Goal: Task Accomplishment & Management: Manage account settings

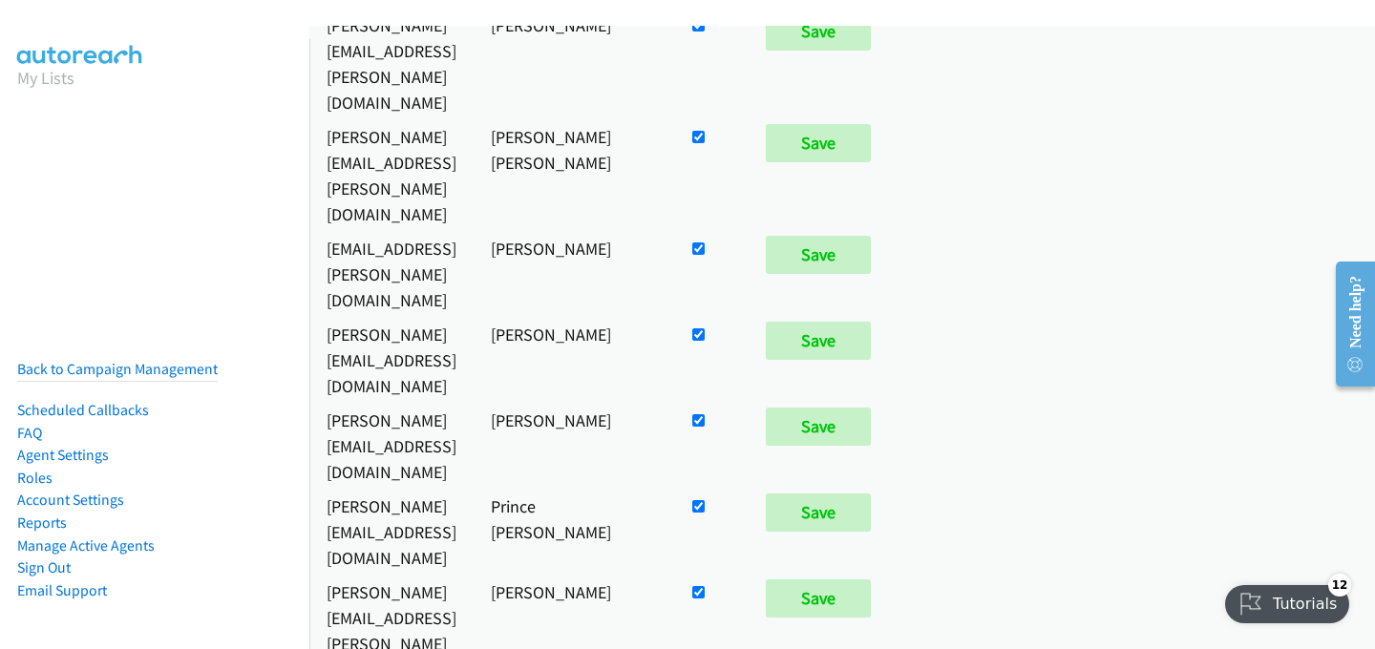
scroll to position [207, 0]
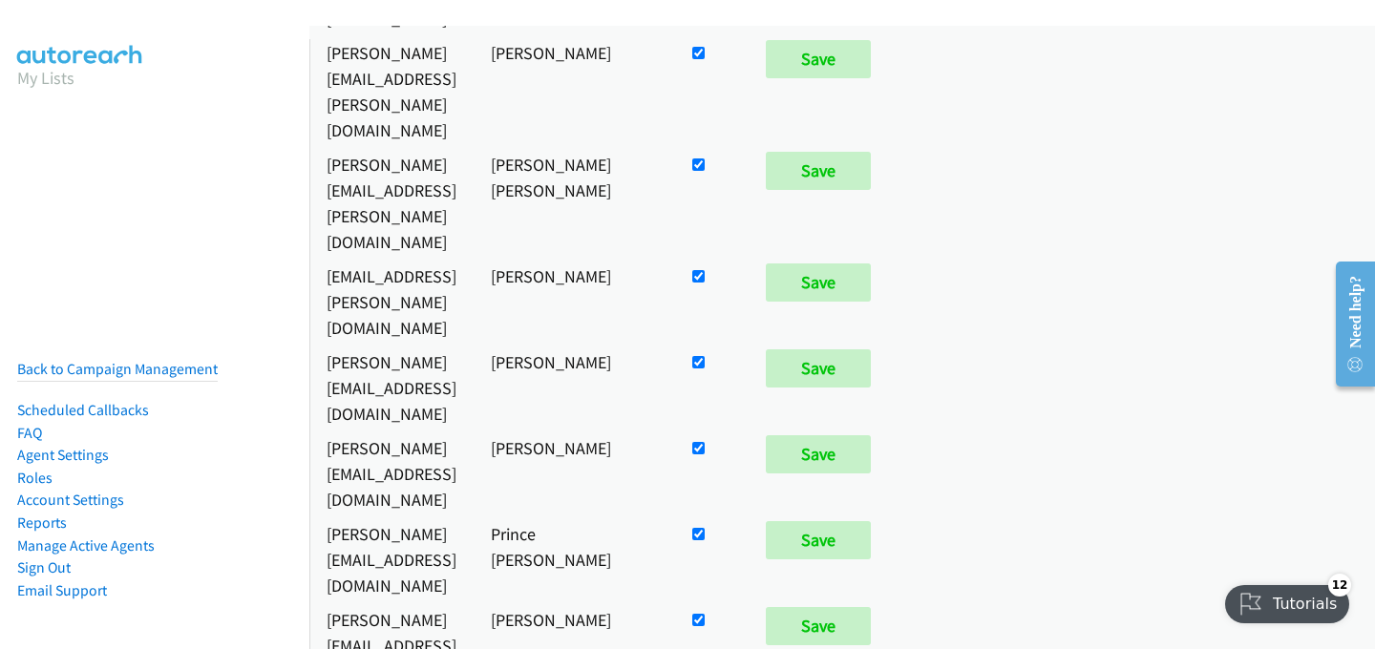
checkbox input "false"
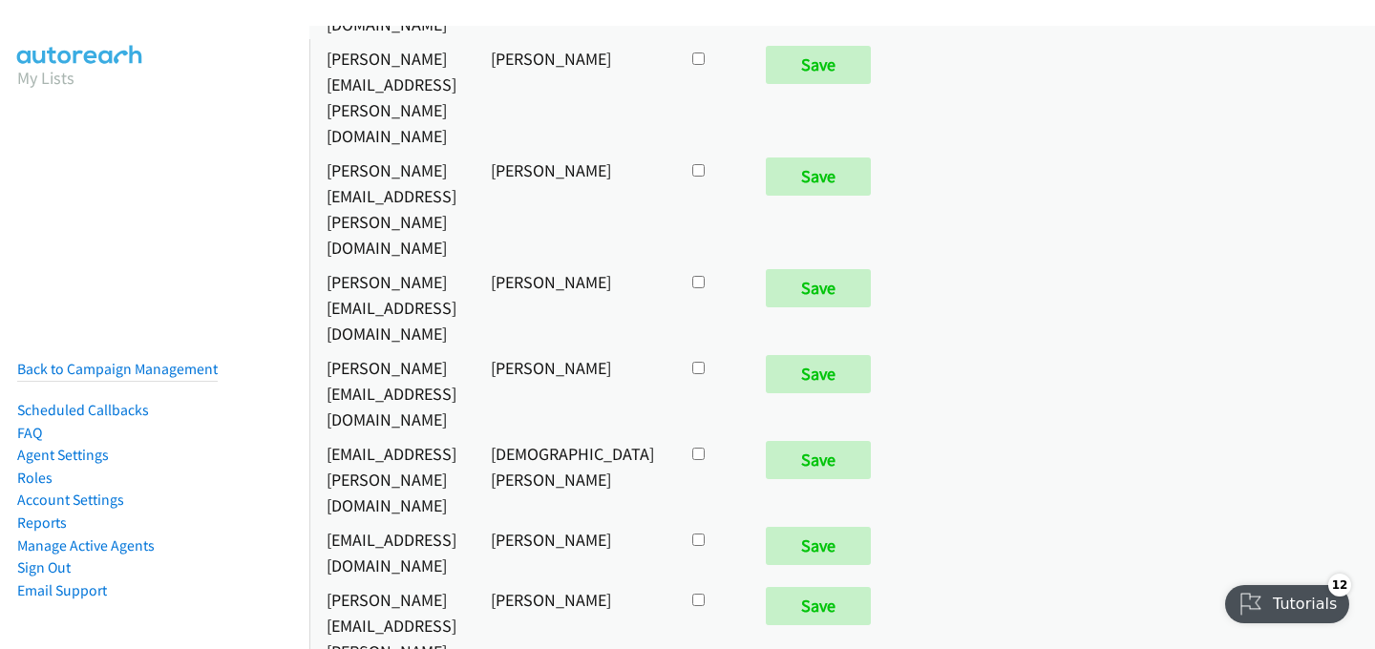
checkbox input "true"
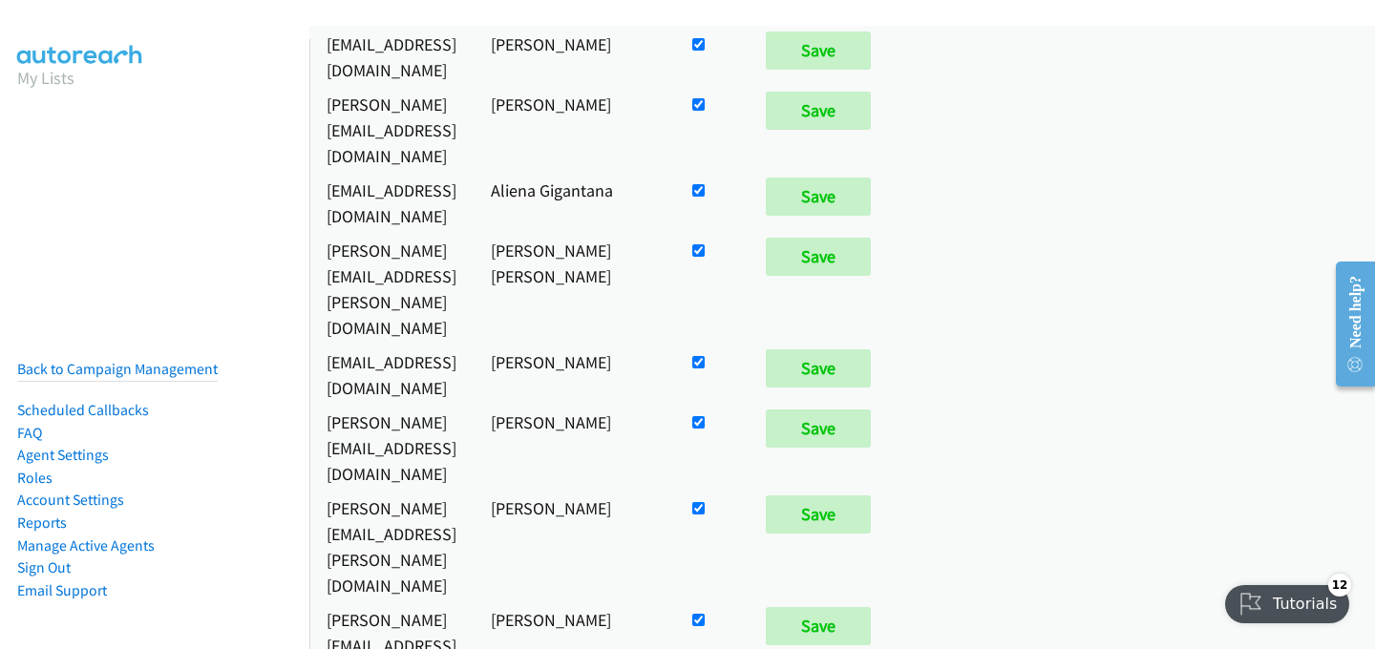
scroll to position [983, 0]
checkbox input "false"
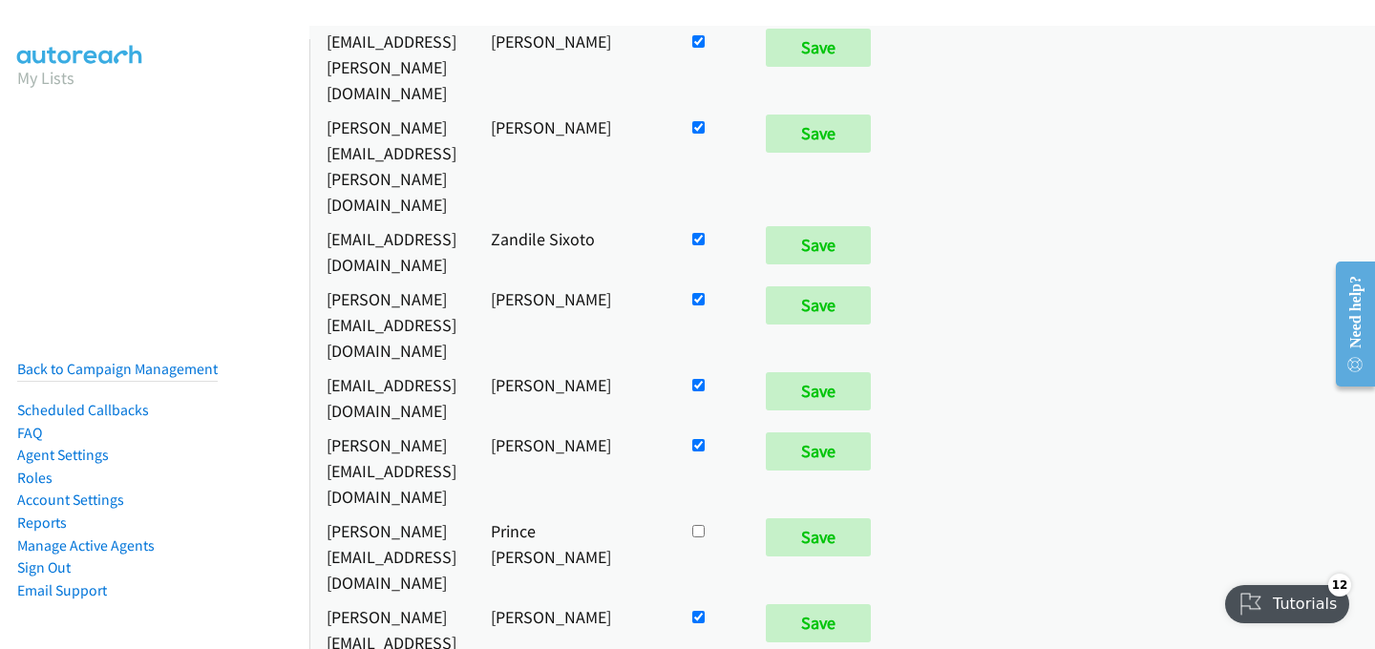
scroll to position [1816, 0]
checkbox input "false"
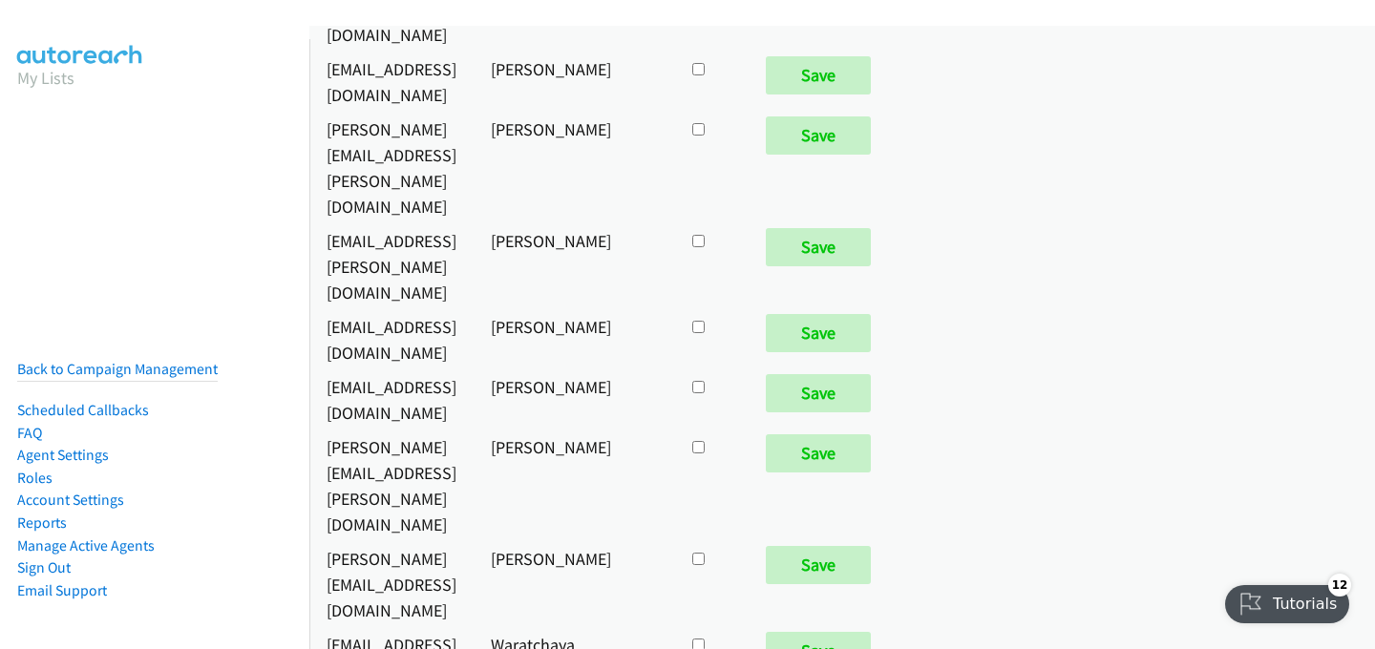
scroll to position [8751, 0]
checkbox input "true"
